Goal: Information Seeking & Learning: Learn about a topic

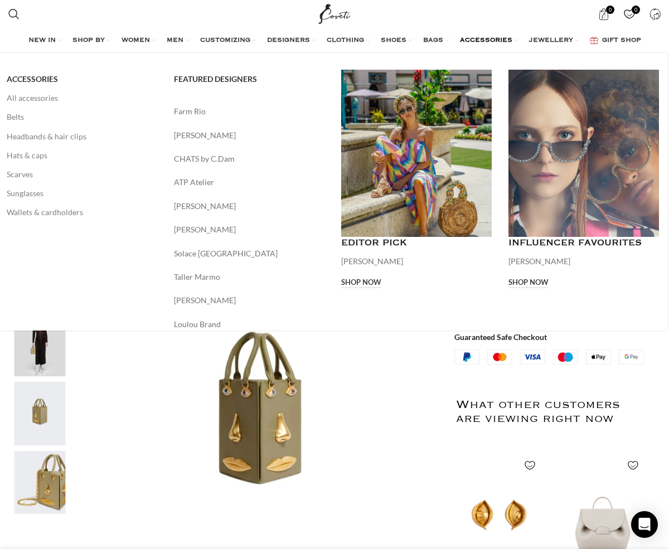
click at [489, 40] on span "ACCESSORIES" at bounding box center [486, 40] width 52 height 9
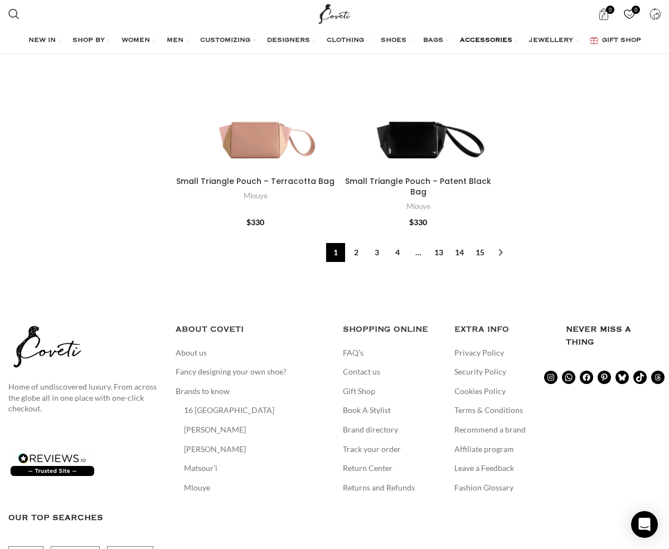
scroll to position [4032, 0]
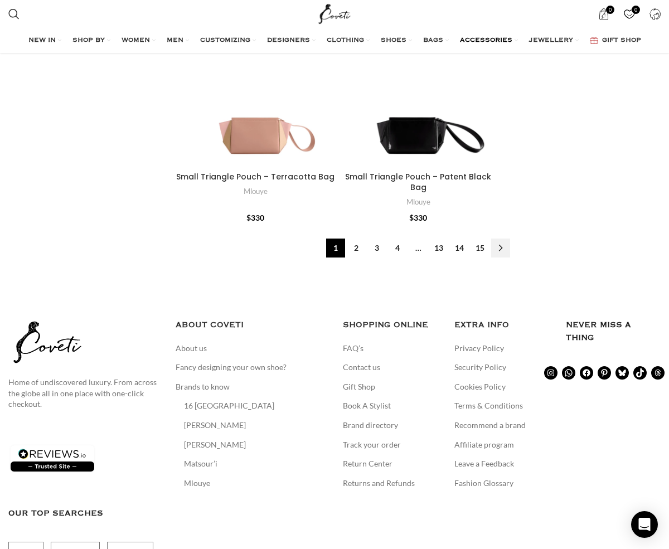
click at [498, 250] on link "→" at bounding box center [500, 248] width 19 height 19
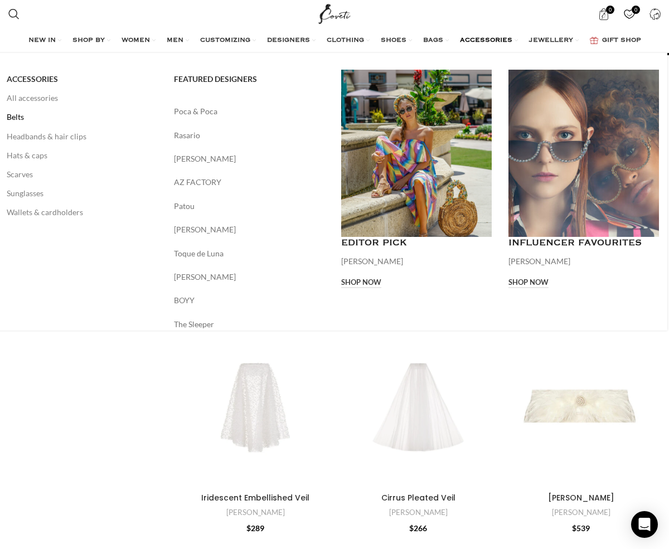
scroll to position [19, 0]
click at [17, 116] on link "Belts" at bounding box center [82, 117] width 151 height 19
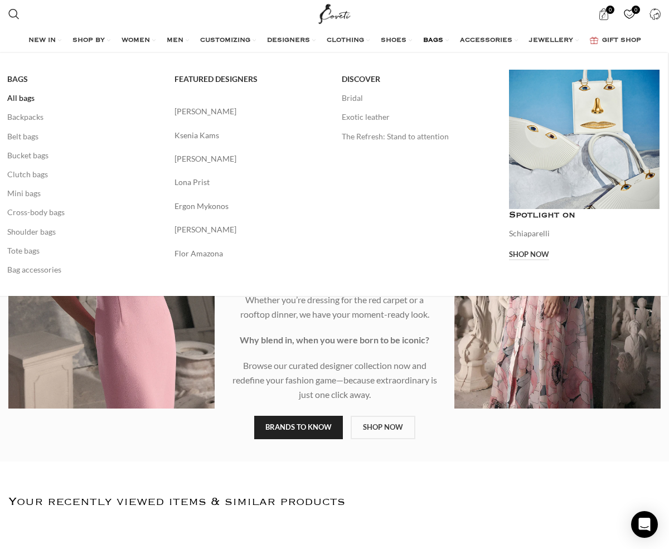
click at [28, 98] on link "All bags" at bounding box center [82, 98] width 151 height 19
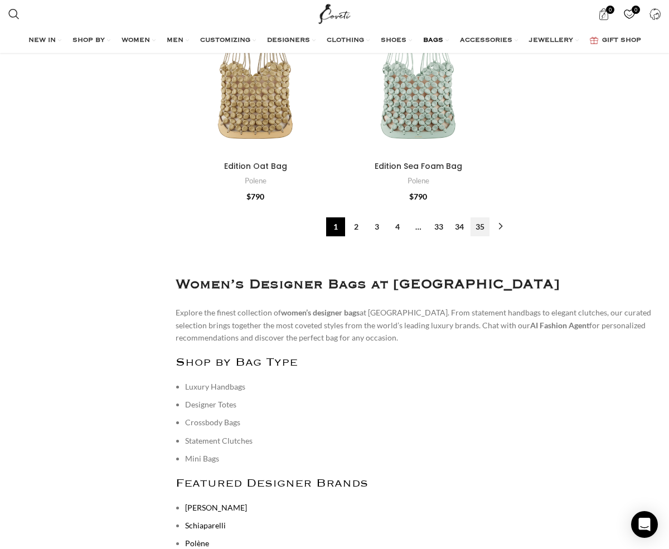
scroll to position [4236, 0]
click at [498, 236] on link "→" at bounding box center [500, 226] width 19 height 19
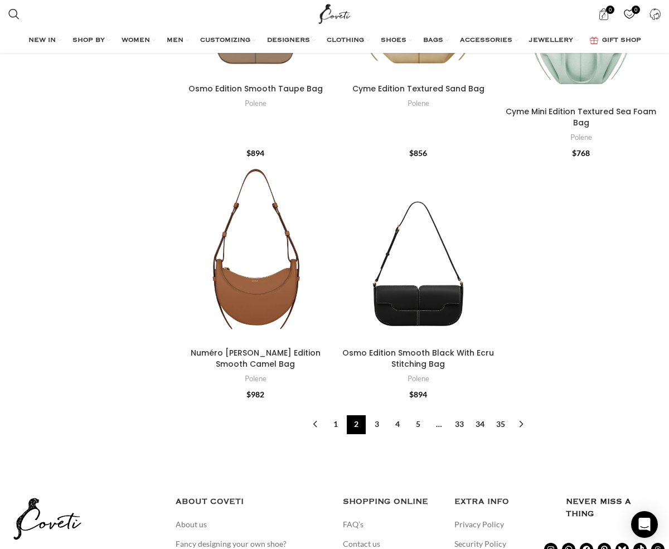
scroll to position [4089, 0]
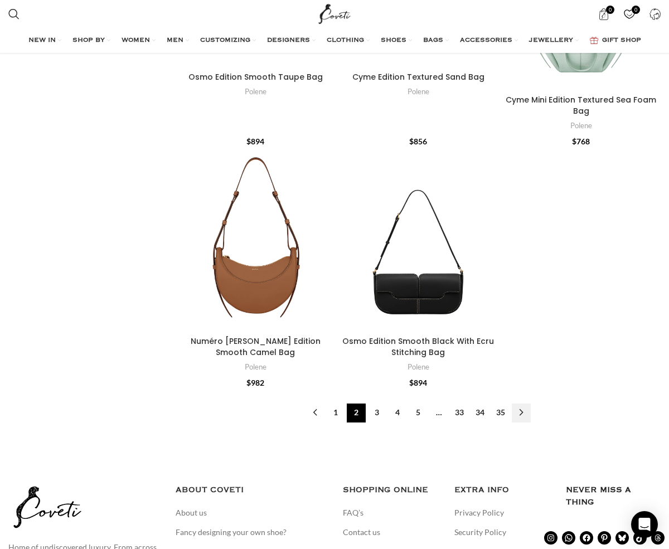
click at [522, 407] on link "→" at bounding box center [521, 413] width 19 height 19
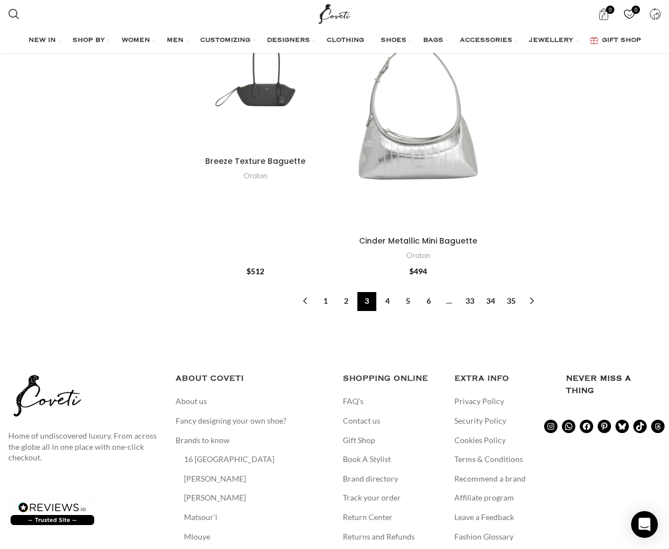
scroll to position [4362, 0]
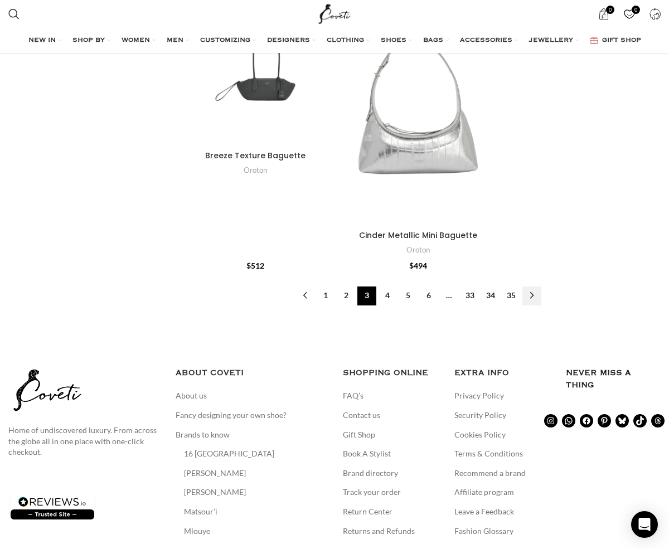
click at [528, 295] on link "→" at bounding box center [532, 296] width 19 height 19
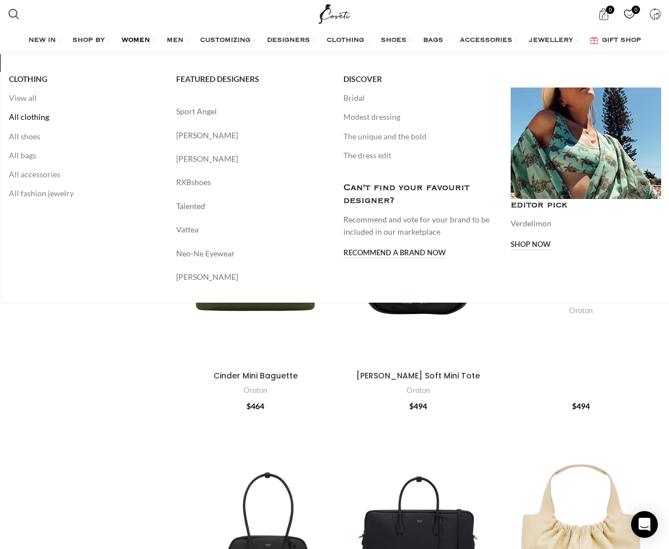
click at [36, 118] on link "All clothing" at bounding box center [84, 117] width 151 height 19
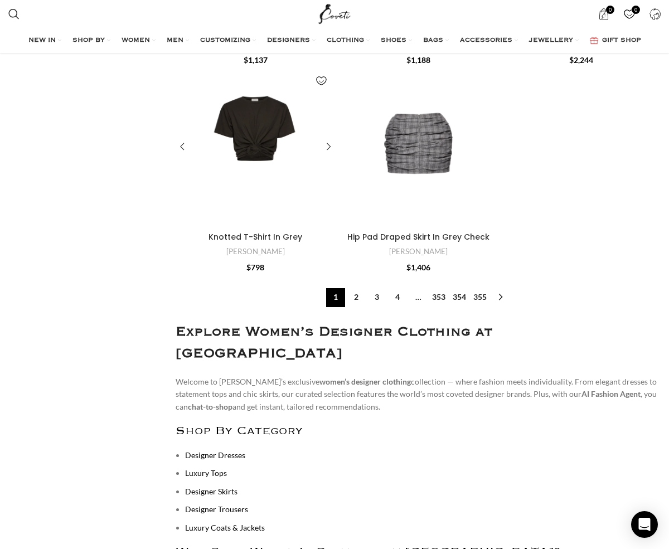
scroll to position [3774, 0]
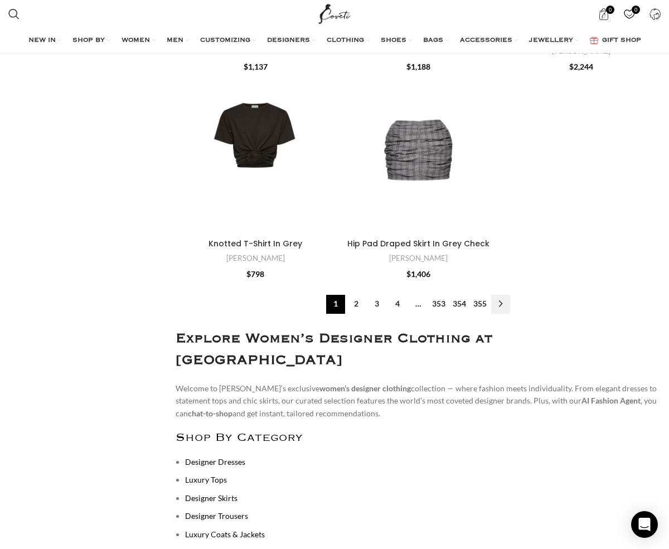
click at [499, 297] on link "→" at bounding box center [500, 304] width 19 height 19
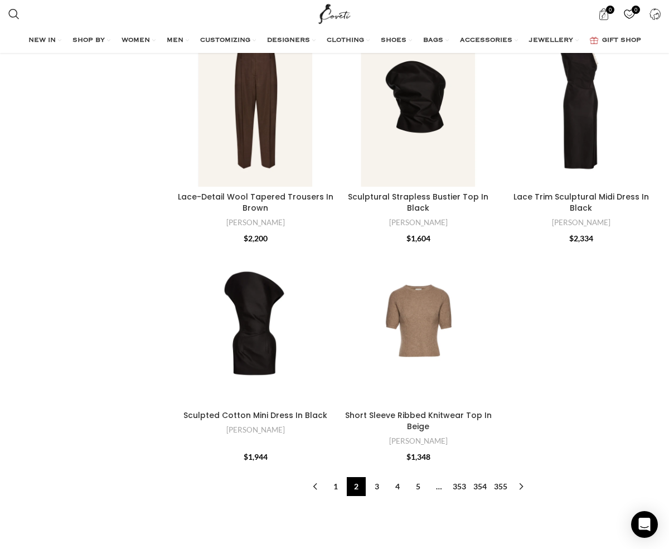
scroll to position [3665, 0]
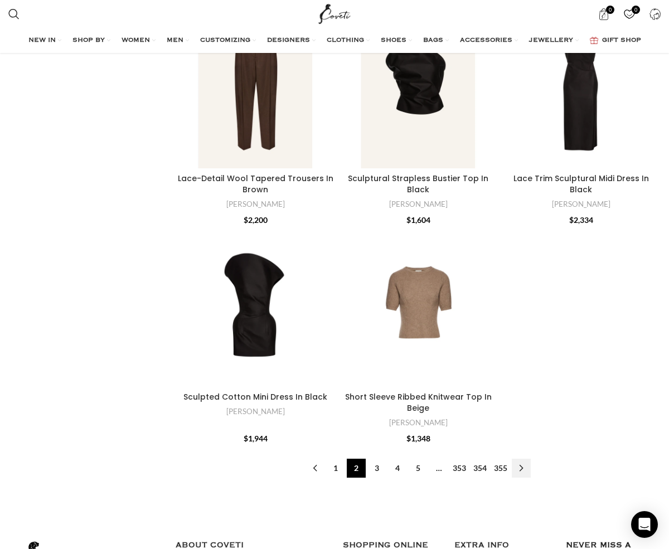
click at [522, 477] on link "→" at bounding box center [521, 468] width 19 height 19
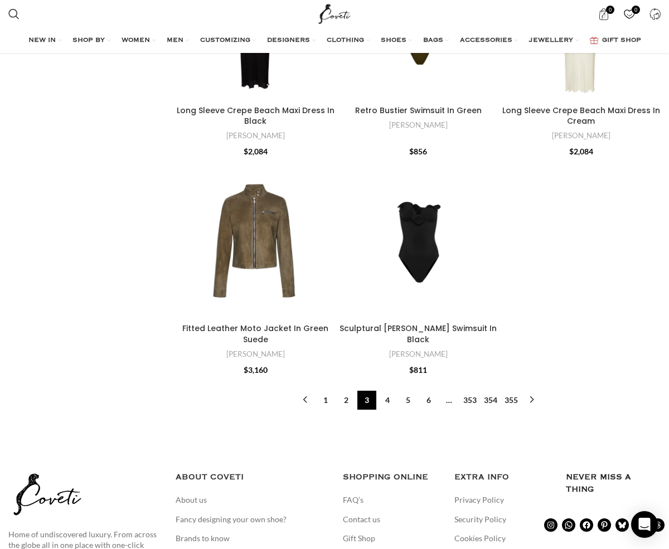
scroll to position [3441, 0]
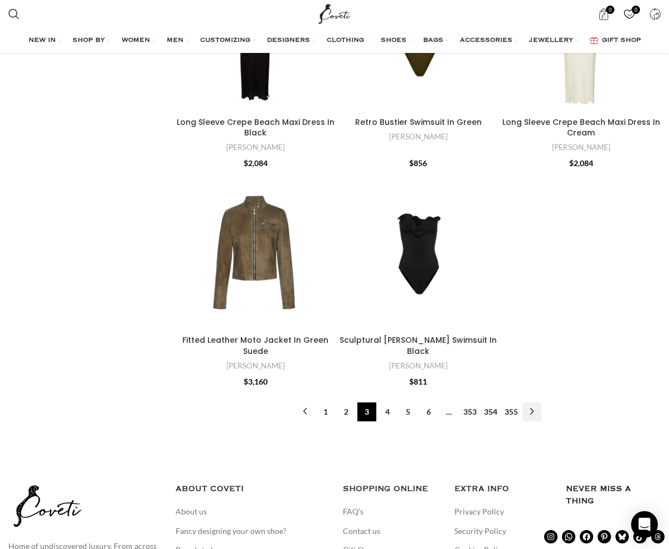
click at [534, 403] on link "→" at bounding box center [532, 412] width 19 height 19
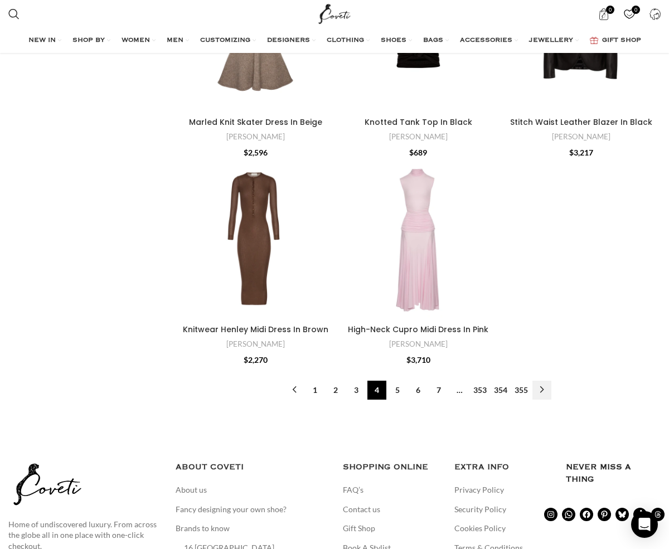
click at [543, 381] on link "→" at bounding box center [542, 390] width 19 height 19
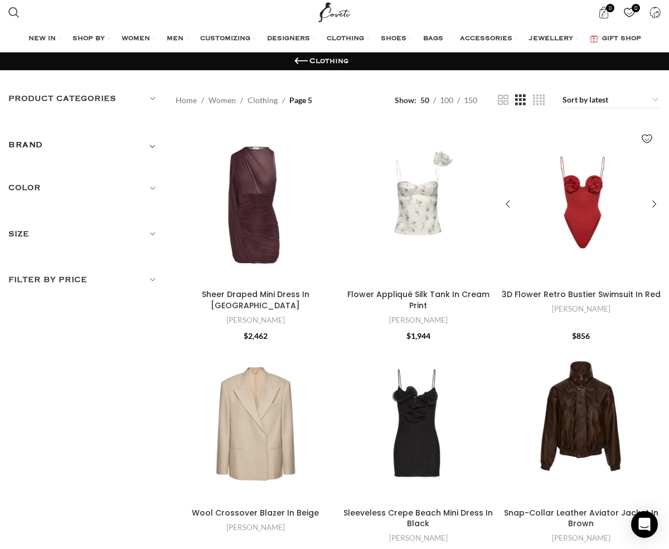
scroll to position [2, 0]
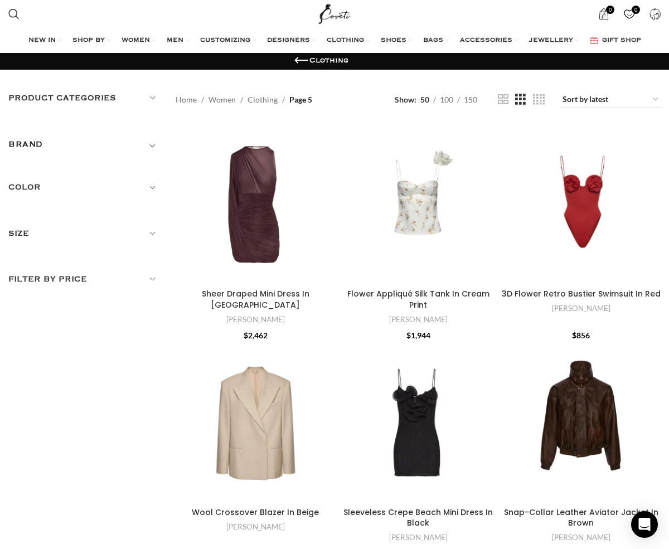
click at [42, 12] on div "Search Search" at bounding box center [157, 14] width 308 height 28
click at [71, 9] on div "Search Search" at bounding box center [157, 14] width 308 height 28
click at [26, 52] on input "Search" at bounding box center [86, 47] width 167 height 39
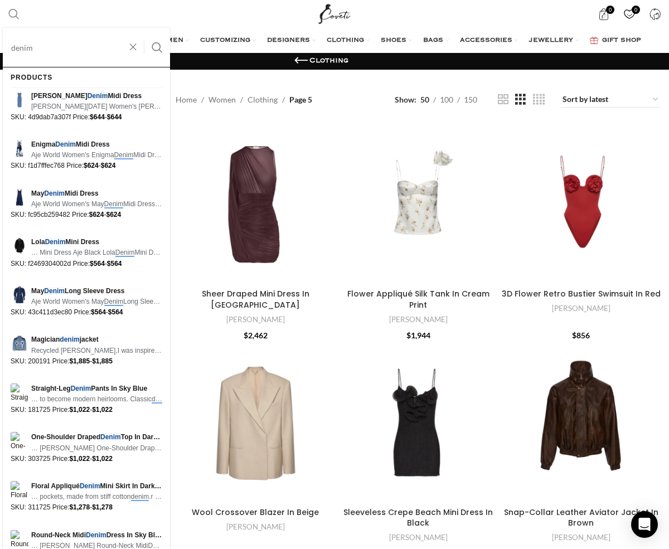
type input "denim"
click at [144, 28] on button "Search" at bounding box center [157, 47] width 26 height 39
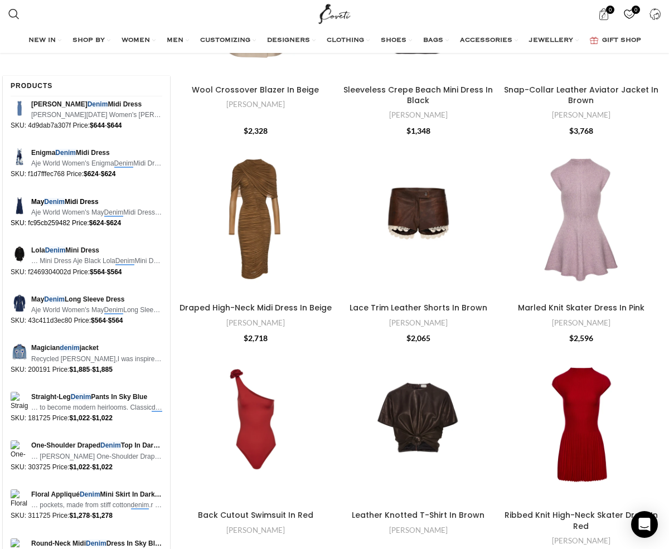
scroll to position [651, 0]
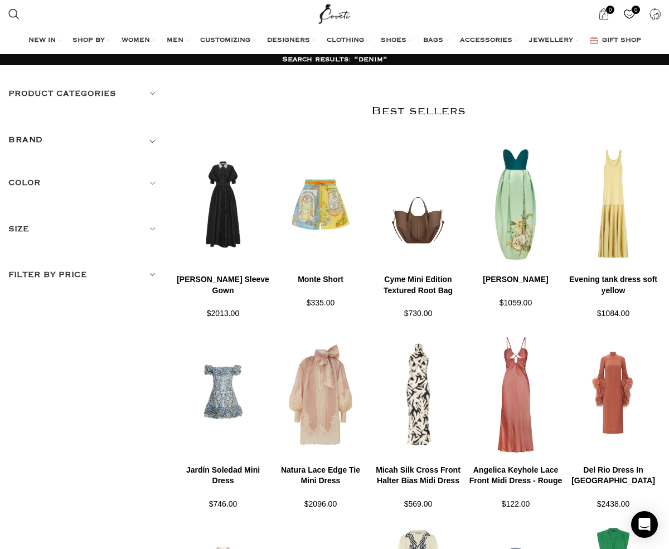
click at [27, 138] on h5 "BRAND" at bounding box center [25, 140] width 35 height 12
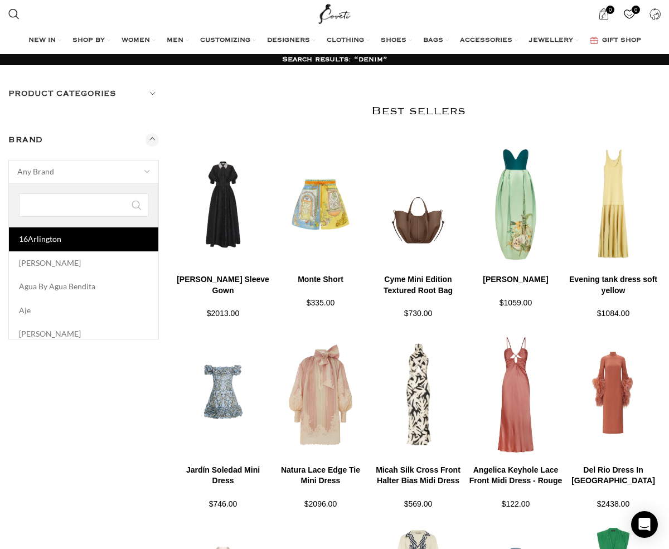
click at [59, 171] on span "Any Brand" at bounding box center [84, 172] width 150 height 22
click at [58, 171] on span "Any Brand" at bounding box center [84, 172] width 150 height 22
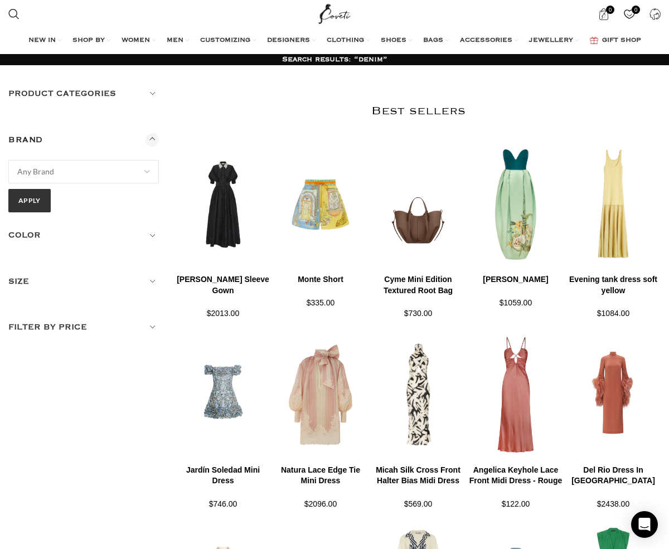
click at [206, 114] on h2 "Best sellers" at bounding box center [418, 111] width 485 height 14
